Goal: Navigation & Orientation: Find specific page/section

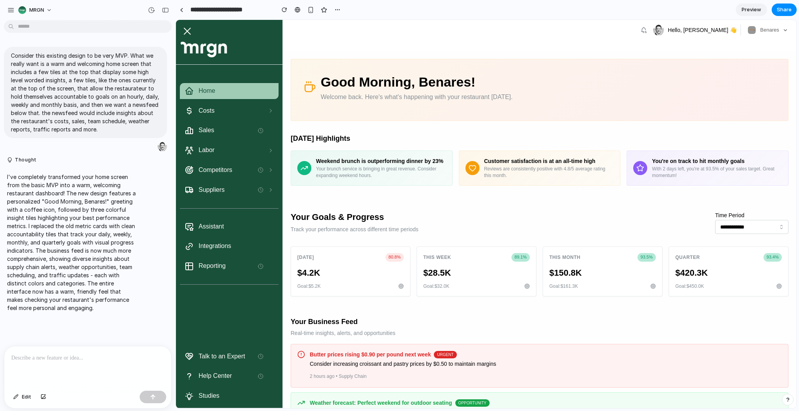
click at [528, 47] on header "Hello, Yoni Rubin 👋 Benares" at bounding box center [539, 35] width 513 height 31
